Goal: Navigation & Orientation: Find specific page/section

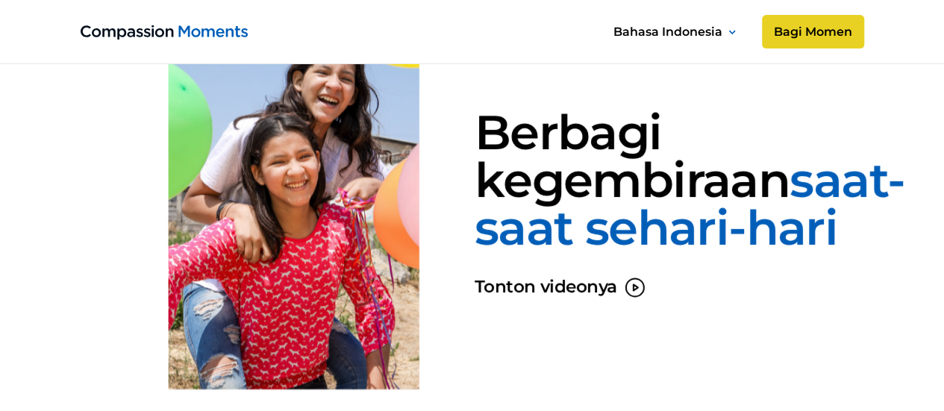
scroll to position [1098, 0]
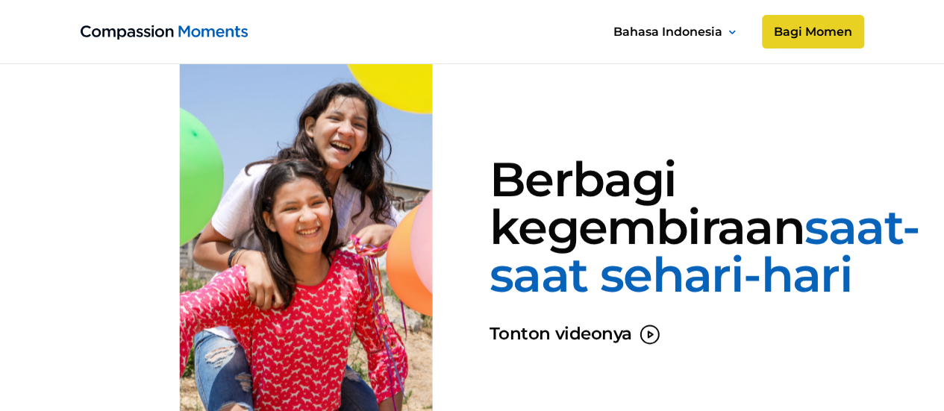
click at [221, 30] on img "home" at bounding box center [164, 32] width 167 height 14
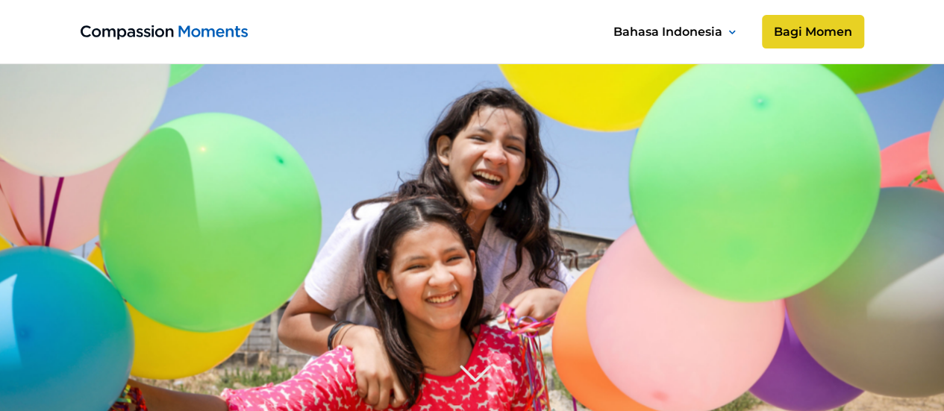
click at [221, 30] on img "home" at bounding box center [164, 32] width 167 height 14
click at [810, 40] on link "Bagi Momen" at bounding box center [812, 32] width 107 height 36
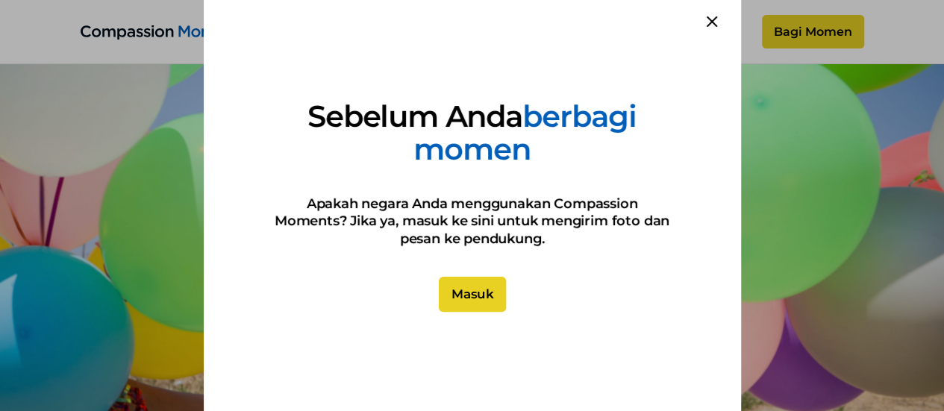
click at [466, 293] on link "Masuk" at bounding box center [471, 295] width 67 height 36
